Goal: Navigation & Orientation: Go to known website

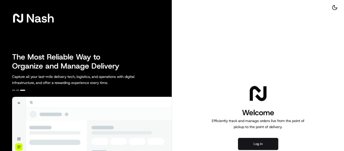
click at [251, 145] on button "Log in" at bounding box center [258, 144] width 40 height 12
